Goal: Check status: Check status

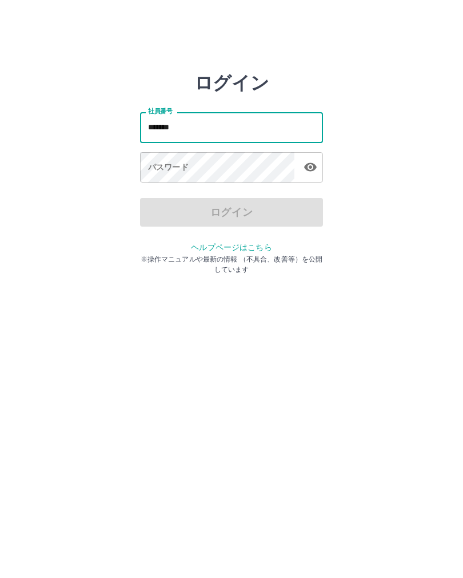
type input "*******"
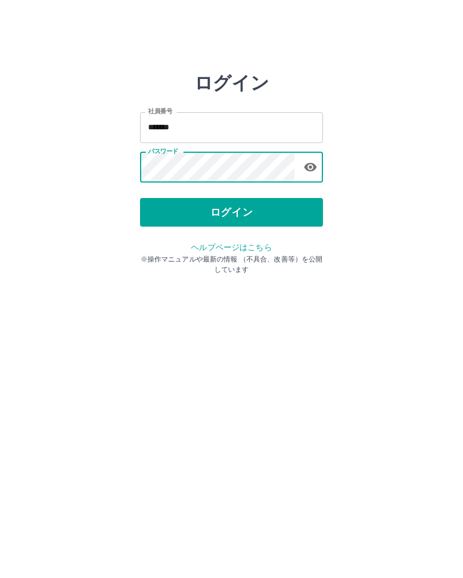
click at [233, 211] on button "ログイン" at bounding box center [231, 212] width 183 height 29
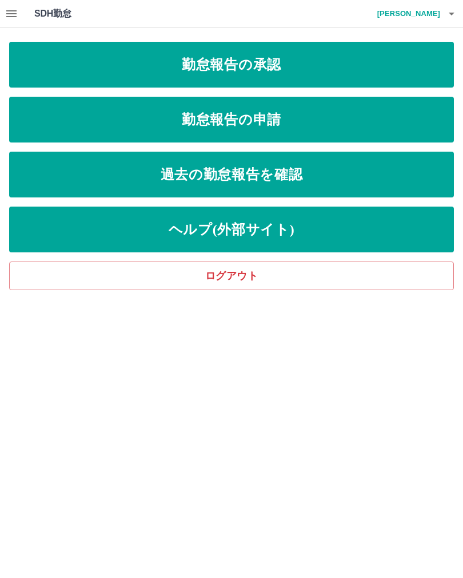
click at [261, 172] on link "過去の勤怠報告を確認" at bounding box center [231, 175] width 445 height 46
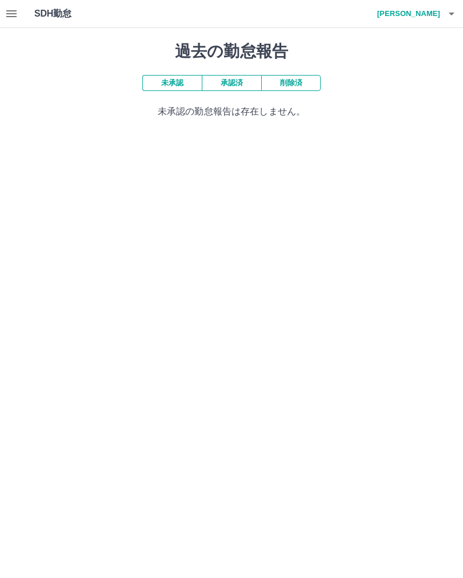
click at [236, 85] on button "承認済" at bounding box center [231, 83] width 59 height 16
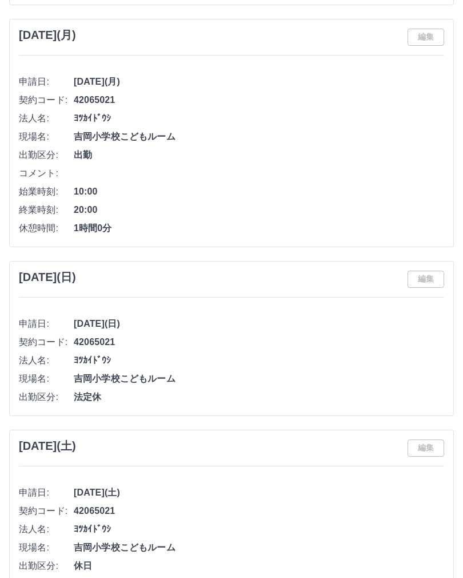
scroll to position [4941, 0]
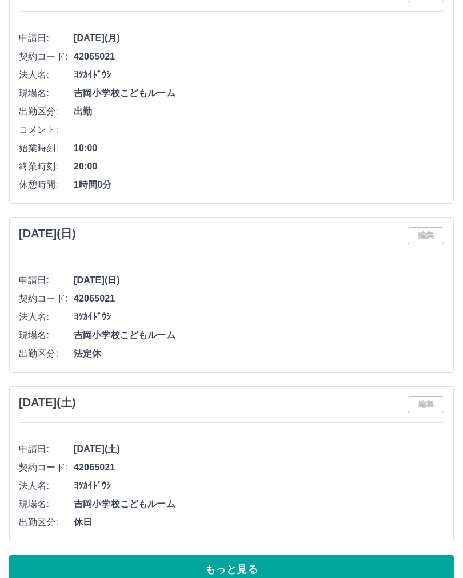
click at [250, 572] on button "もっと見る" at bounding box center [231, 569] width 445 height 29
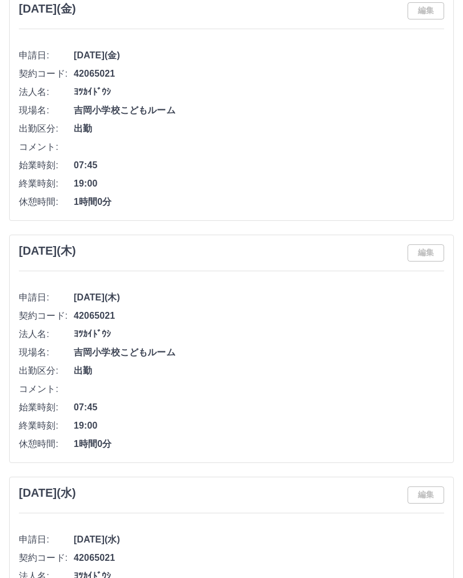
scroll to position [7051, 0]
